Goal: Navigation & Orientation: Go to known website

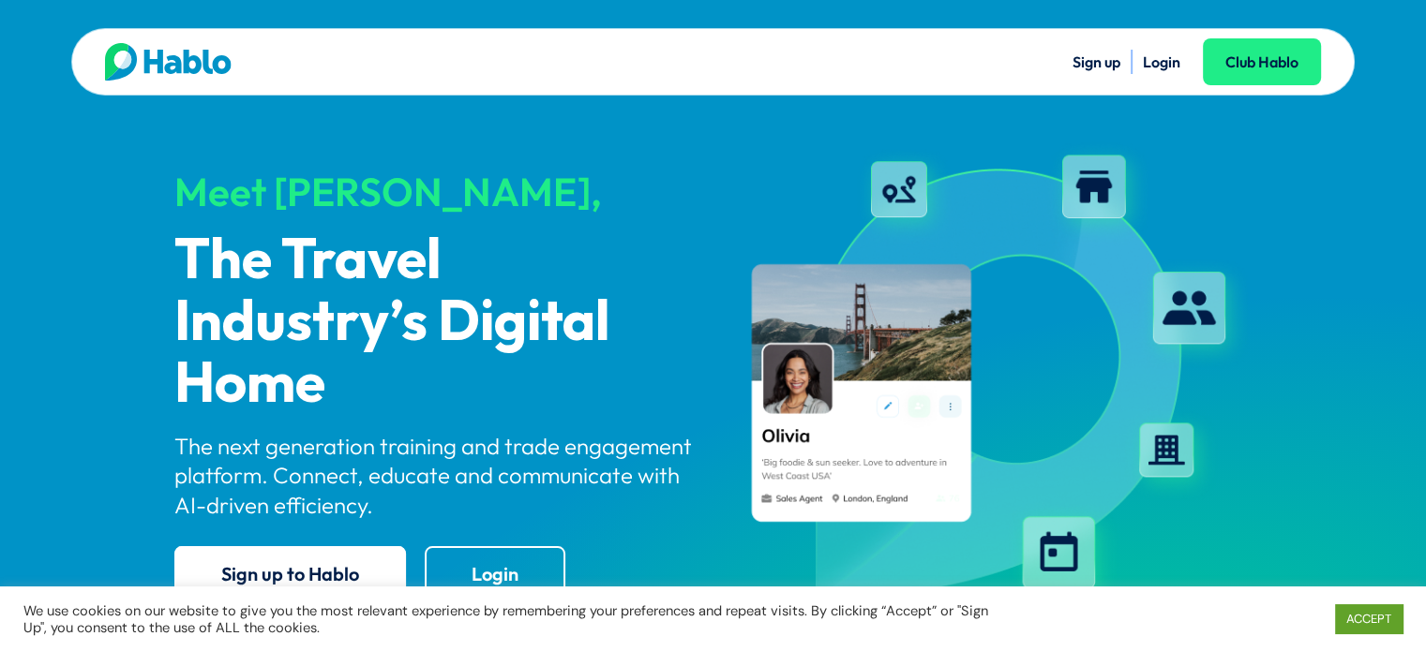
click at [1144, 60] on link "Login" at bounding box center [1161, 61] width 37 height 19
